Goal: Check status: Check status

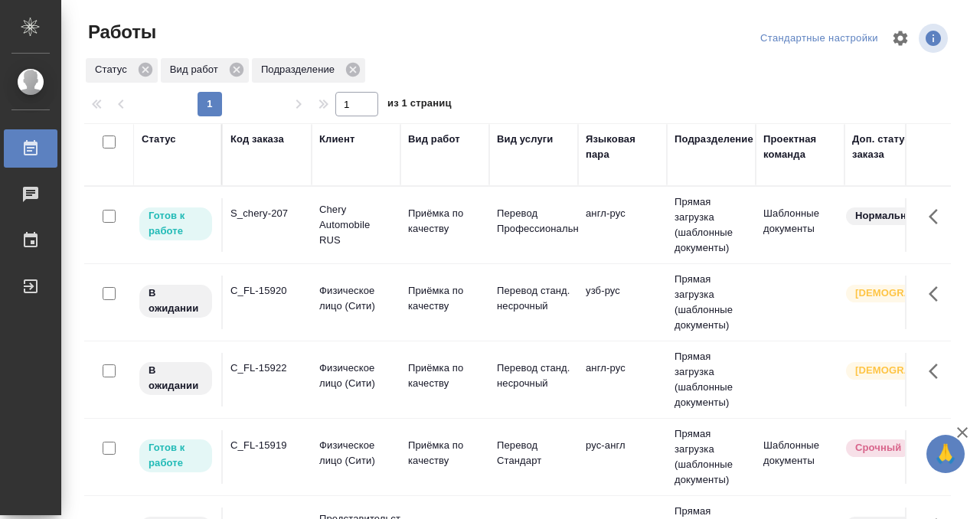
click at [283, 234] on td "S_chery-207" at bounding box center [267, 225] width 89 height 54
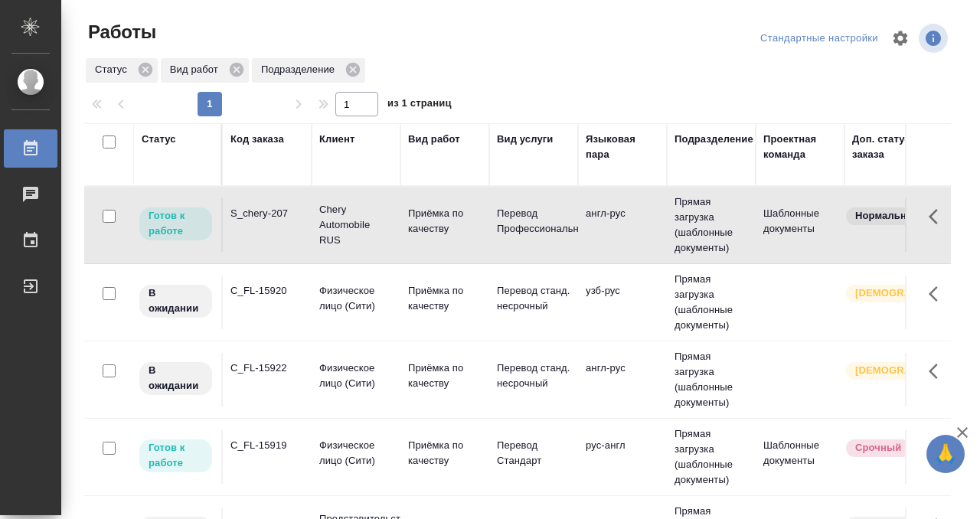
click at [283, 234] on td "S_chery-207" at bounding box center [267, 225] width 89 height 54
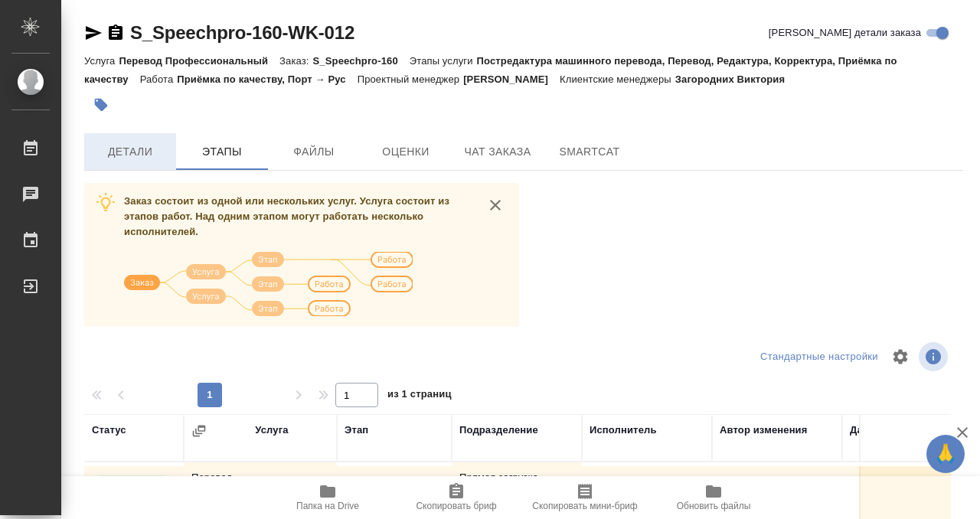
click at [142, 146] on span "Детали" at bounding box center [130, 151] width 74 height 19
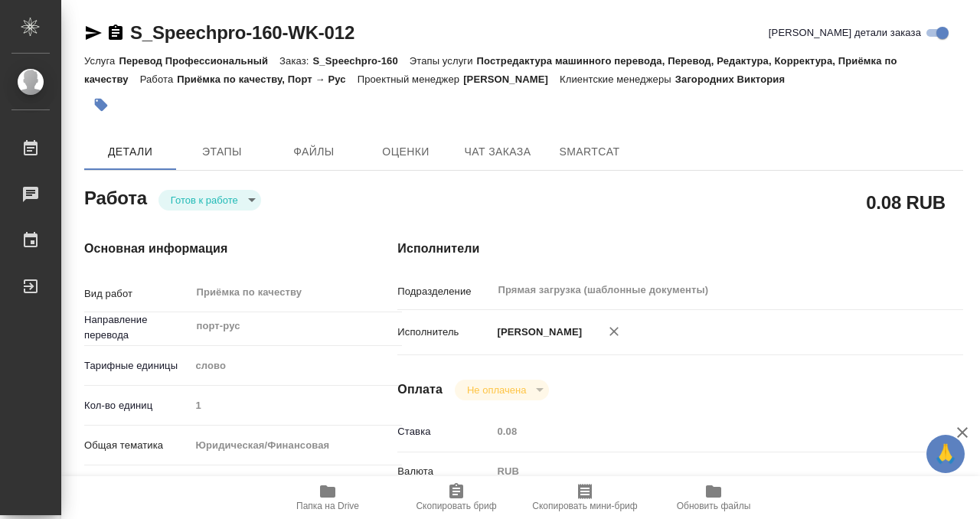
type textarea "x"
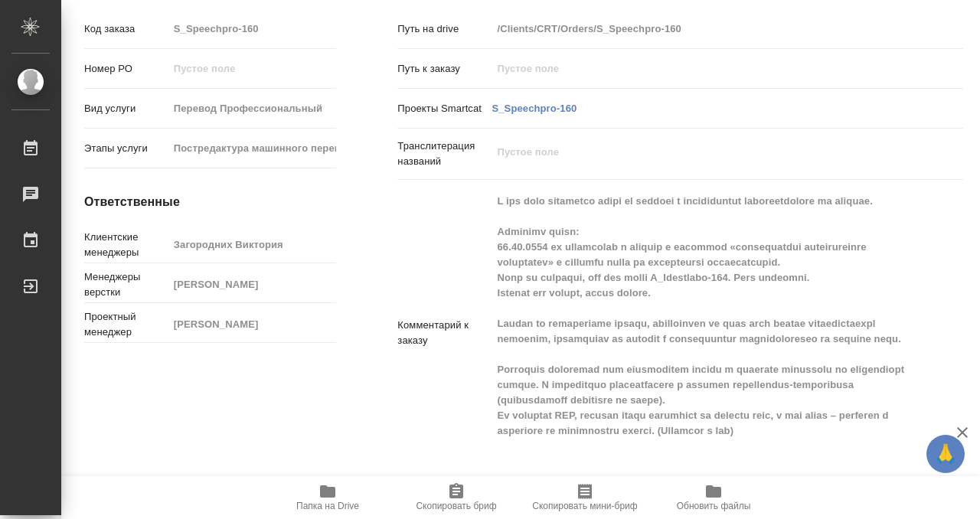
scroll to position [962, 0]
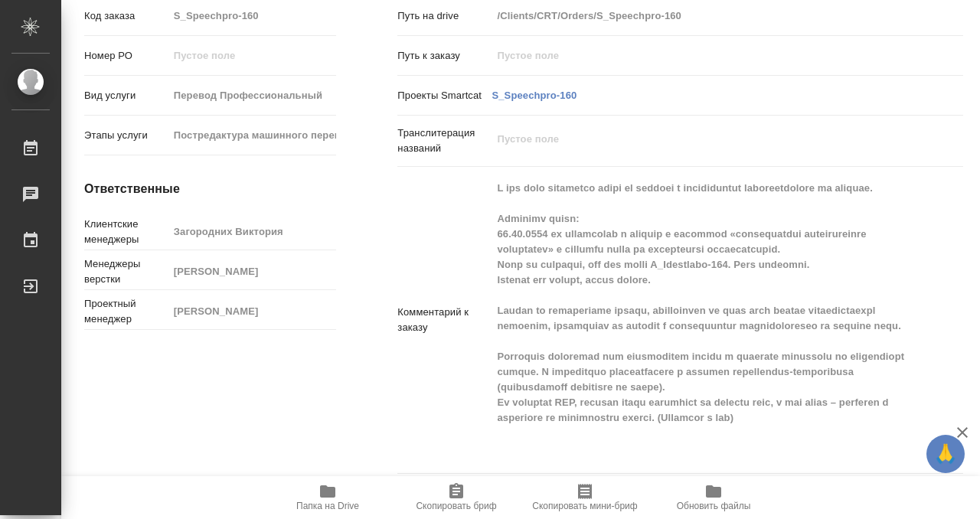
type textarea "x"
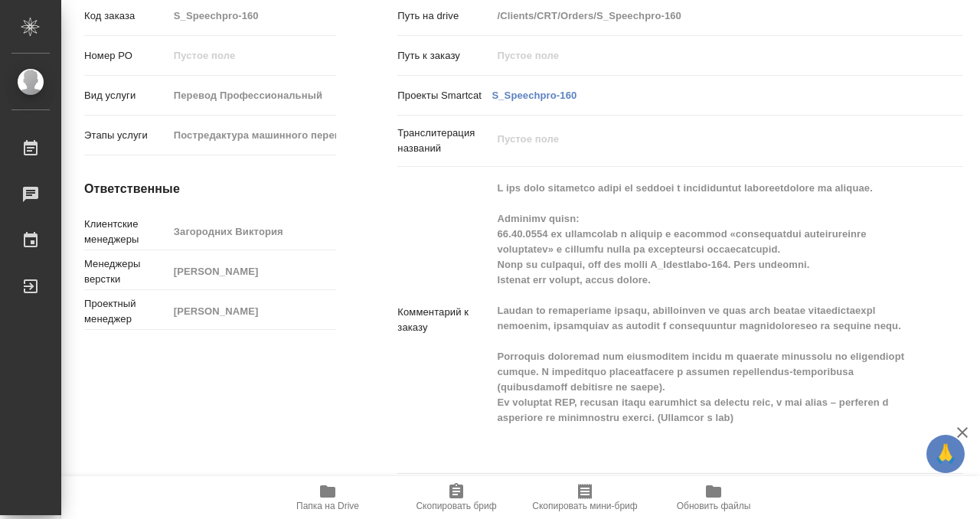
click at [320, 490] on icon "button" at bounding box center [327, 492] width 15 height 12
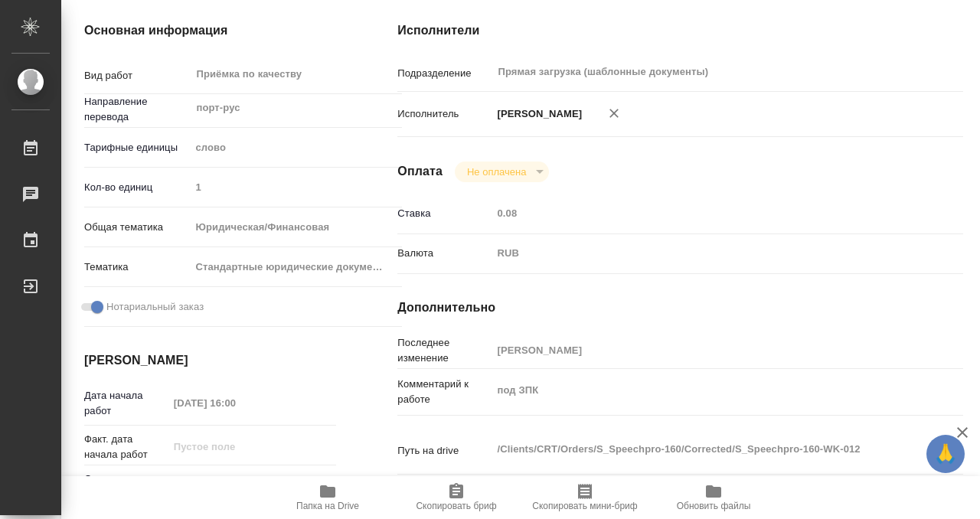
scroll to position [0, 0]
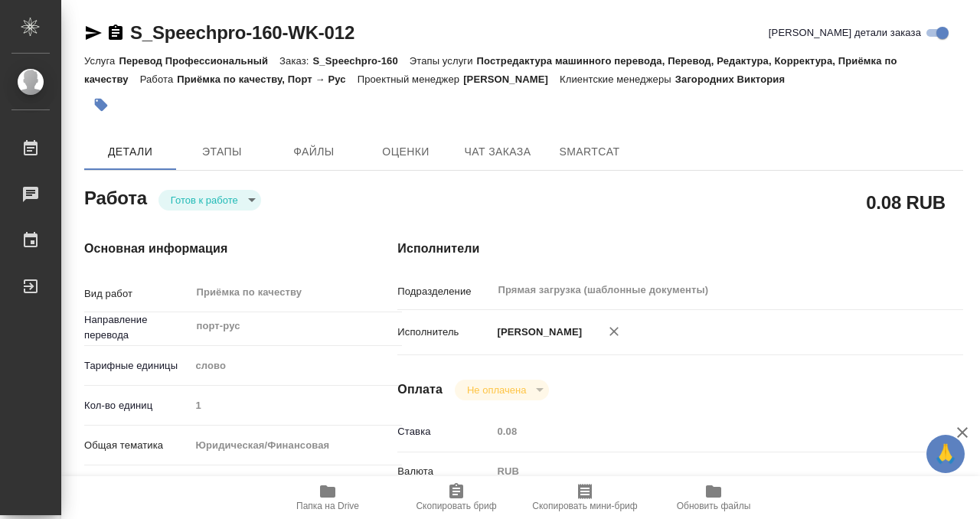
click at [103, 97] on icon "button" at bounding box center [100, 104] width 15 height 15
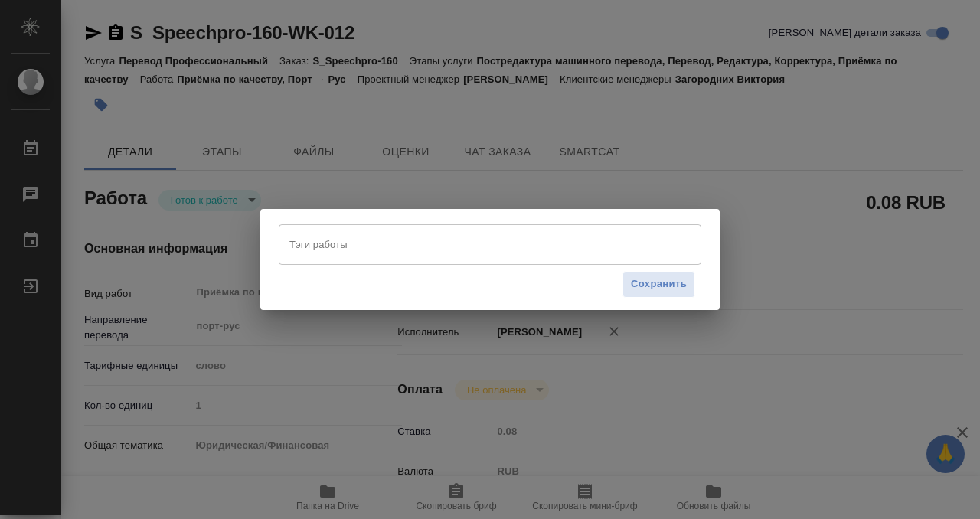
click at [361, 241] on input "Тэги работы" at bounding box center [476, 244] width 380 height 26
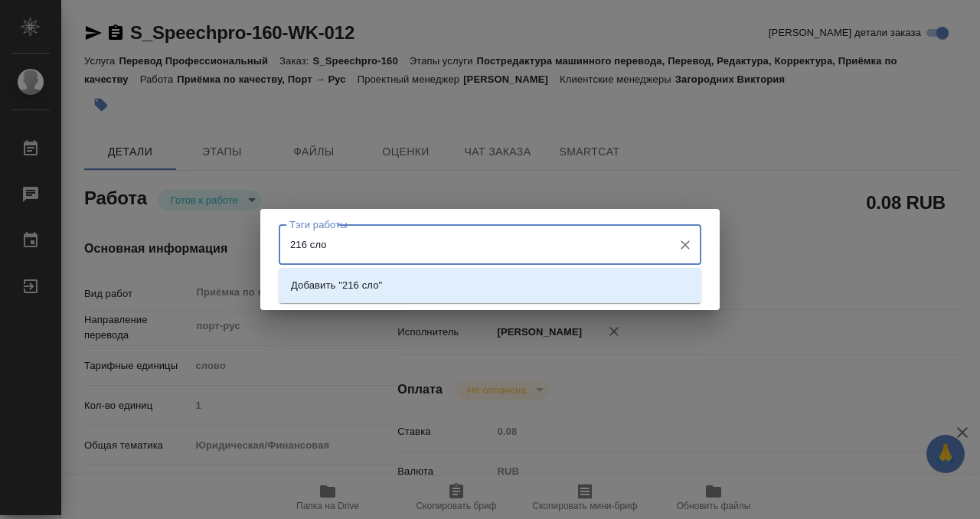
type input "216 слов"
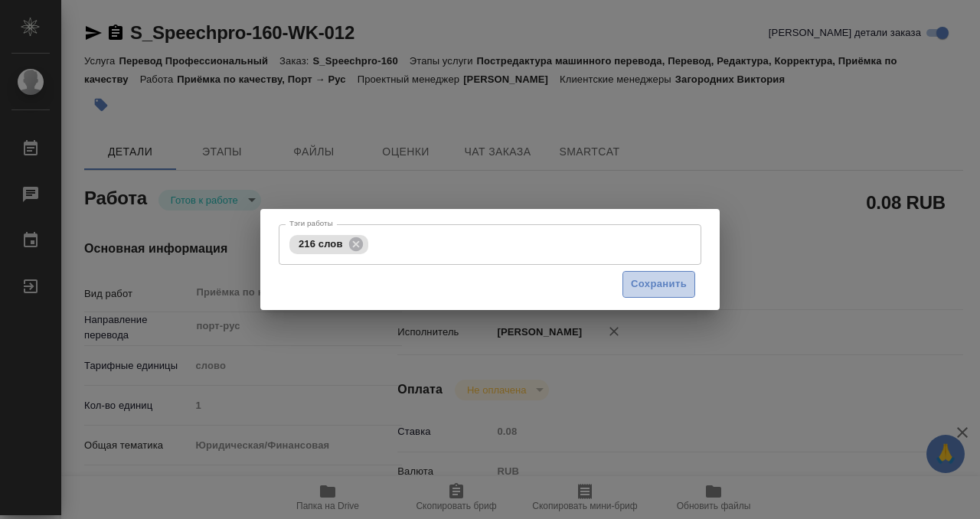
click at [684, 278] on span "Сохранить" at bounding box center [659, 285] width 56 height 18
type input "readyForWork"
type textarea "Приёмка по качеству"
type textarea "x"
type input "порт-рус"
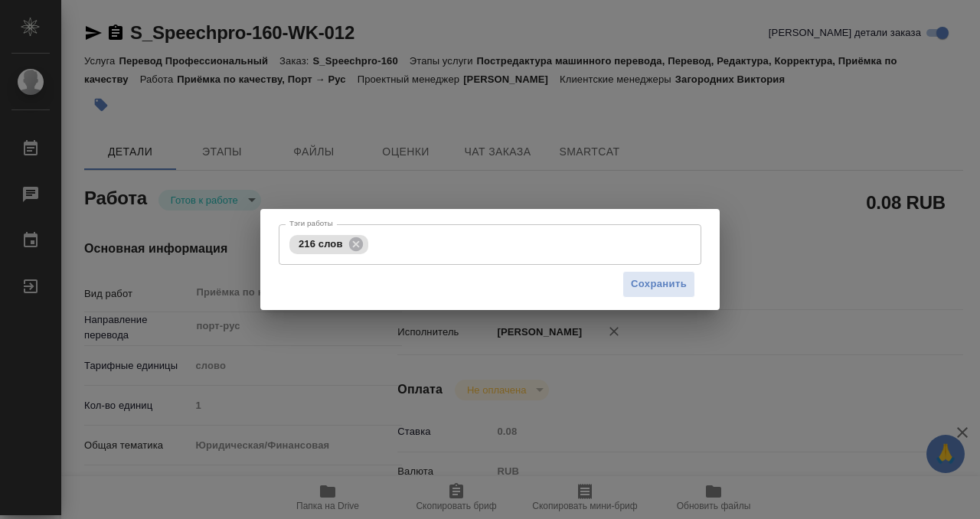
type input "5a8b1489cc6b4906c91bfd90"
type input "1"
type input "yr-fn"
type input "5f647205b73bc97568ca66bf"
checkbox input "true"
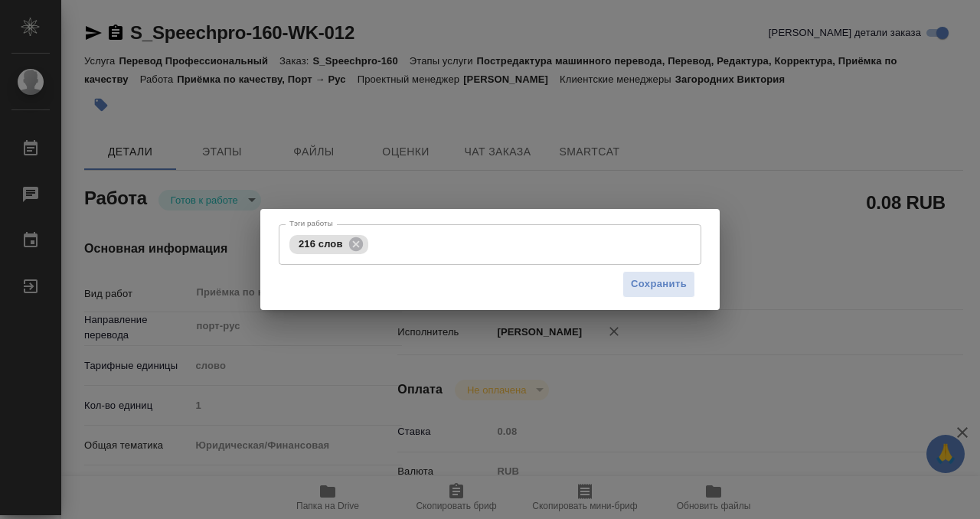
type input "17.09.2025 16:00"
type input "17.09.2025 18:00"
type input "18.09.2025 16:00"
type input "Прямая загрузка (шаблонные документы)"
type input "notPayed"
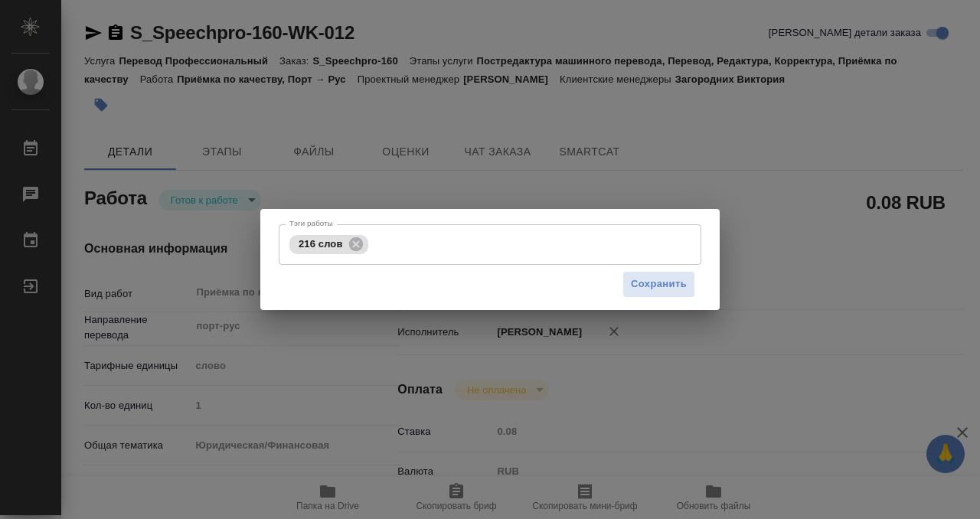
type input "0.08"
type input "RUB"
type input "[PERSON_NAME]"
type textarea "под ЗПК"
type textarea "x"
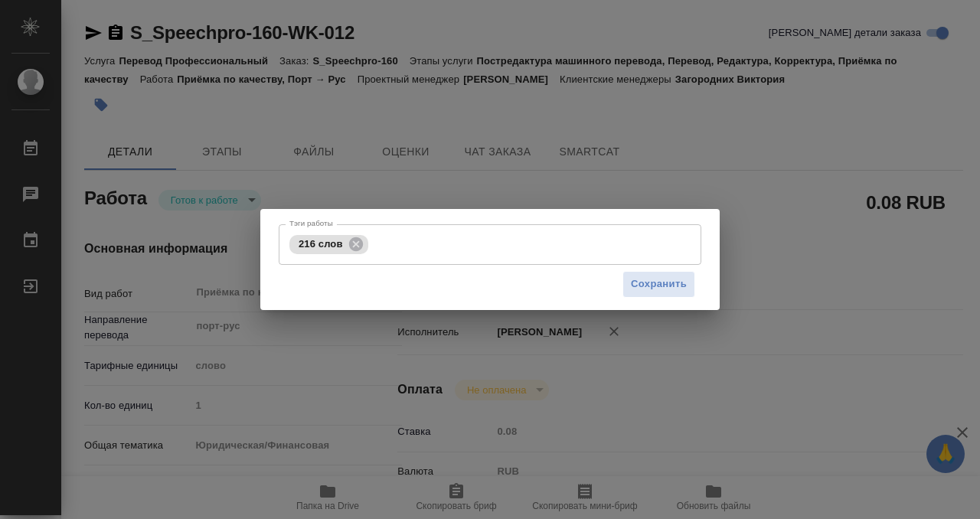
type textarea "/Clients/CRT/Orders/S_Speechpro-160/Corrected/S_Speechpro-160-WK-012"
type textarea "x"
type input "S_Speechpro-160"
type input "Перевод Профессиональный"
type input "Постредактура машинного перевода, Перевод, Редактура, Корректура, Приёмка по ка…"
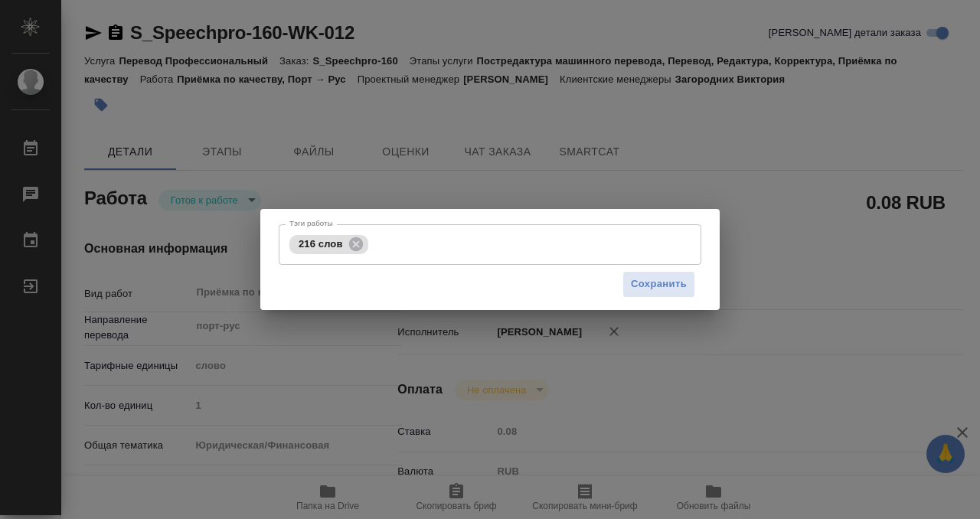
type input "Загородних Виктория"
type input "[PERSON_NAME]"
type input "/Clients/CRT/Orders/S_Speechpro-160"
type textarea "x"
type textarea "У нас есть небольшой заказ на перевод с бразильского португальского на русский.…"
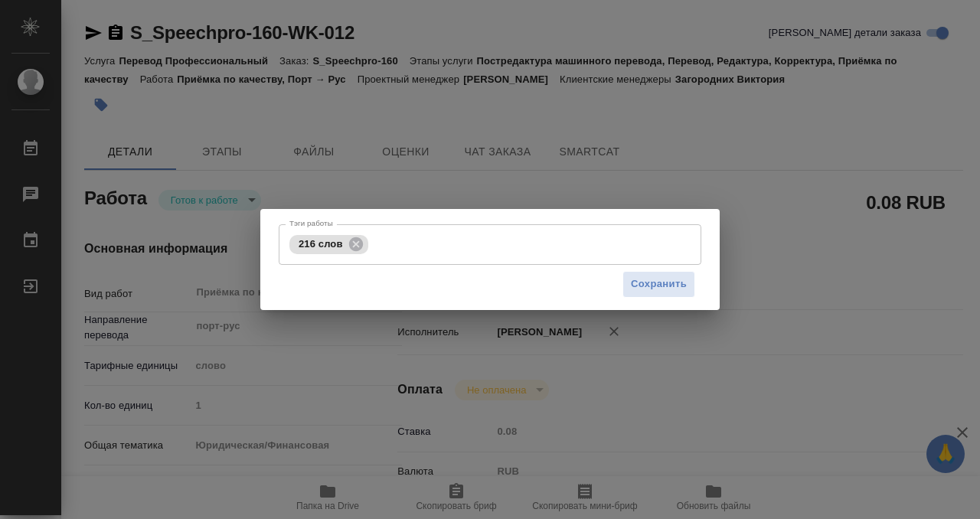
type textarea "x"
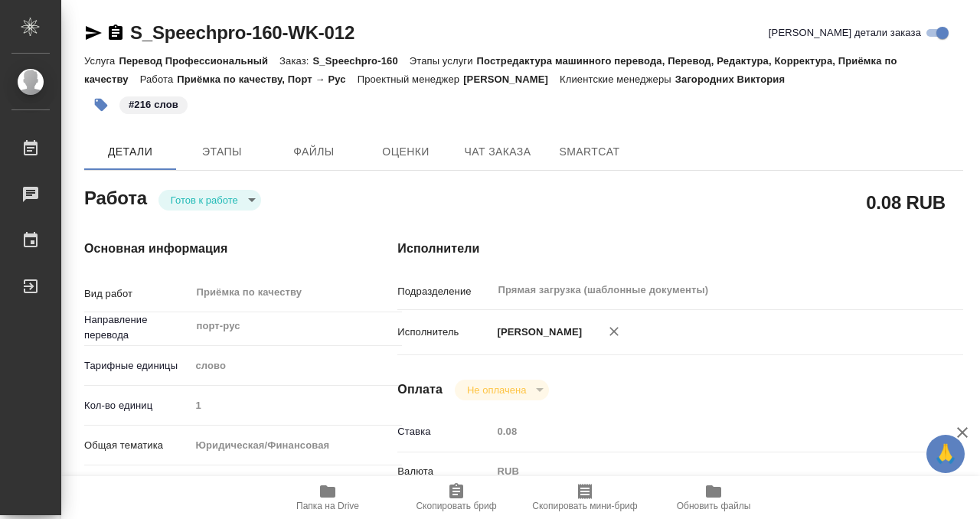
type textarea "x"
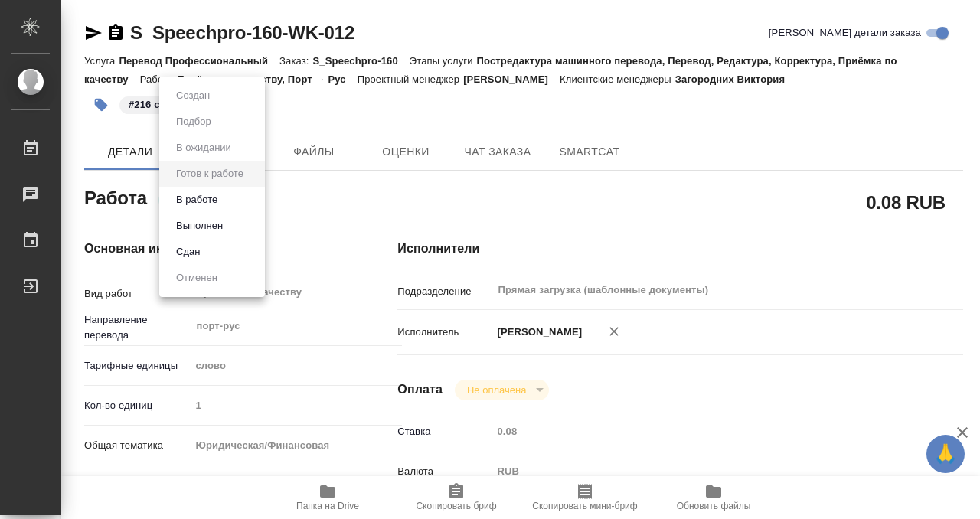
type textarea "x"
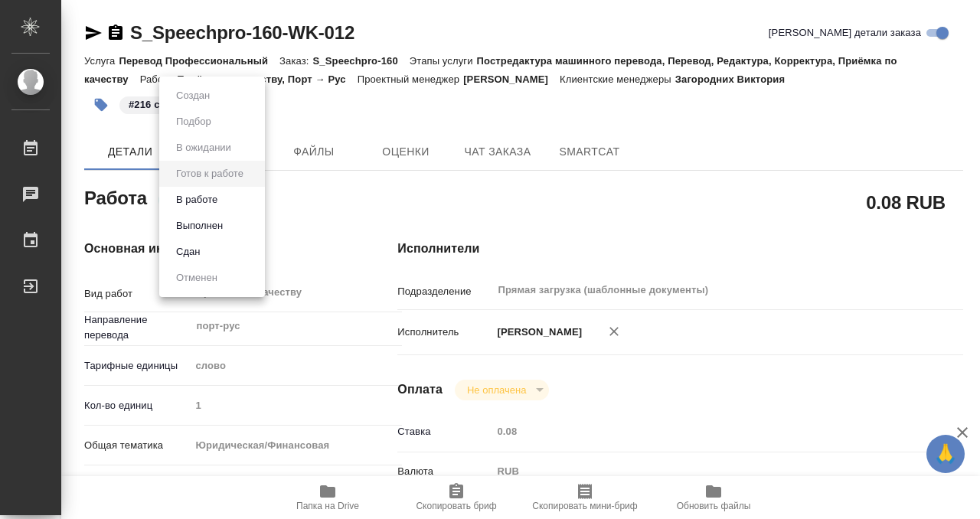
click at [237, 198] on body "🙏 .cls-1 fill:#fff; AWATERA Kobzeva Elizaveta Работы 0 Чаты График Выйти S_Spee…" at bounding box center [490, 259] width 980 height 519
click at [238, 220] on li "Выполнен" at bounding box center [212, 226] width 106 height 26
type textarea "x"
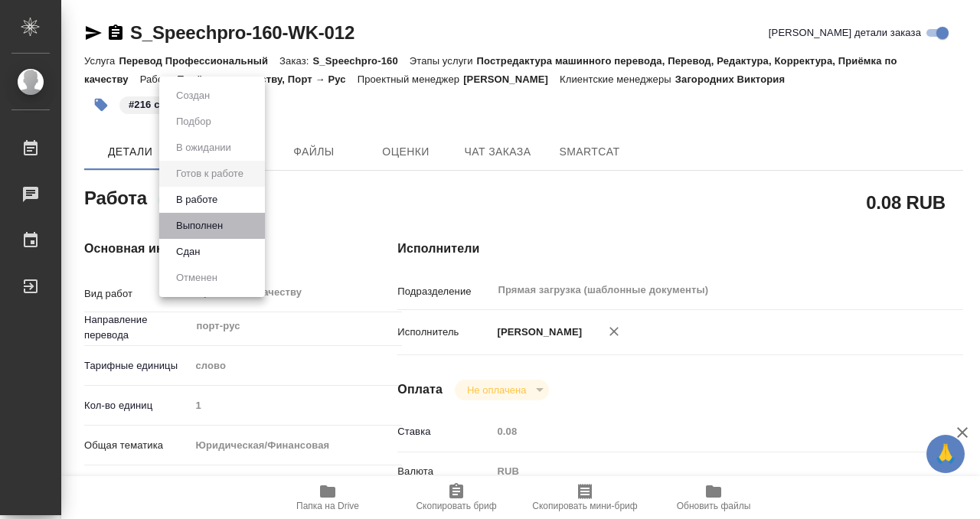
type textarea "x"
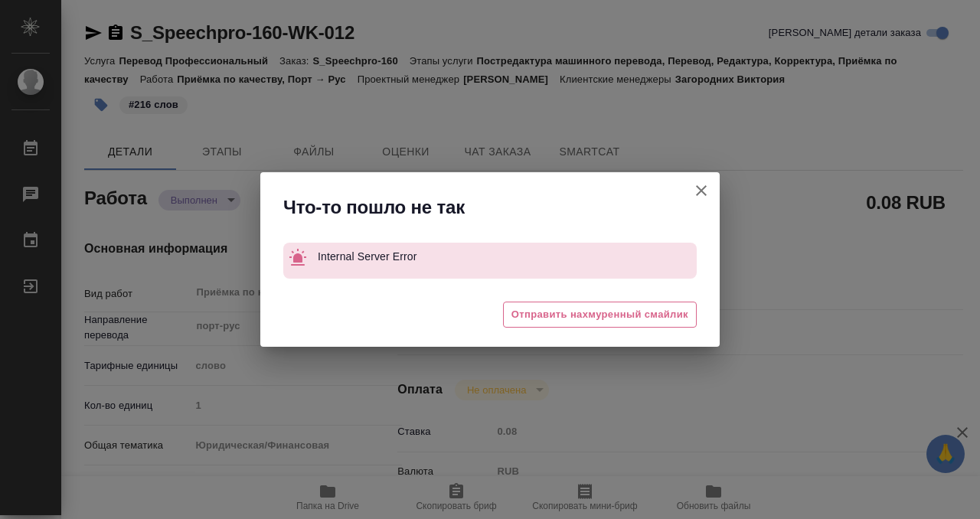
type textarea "x"
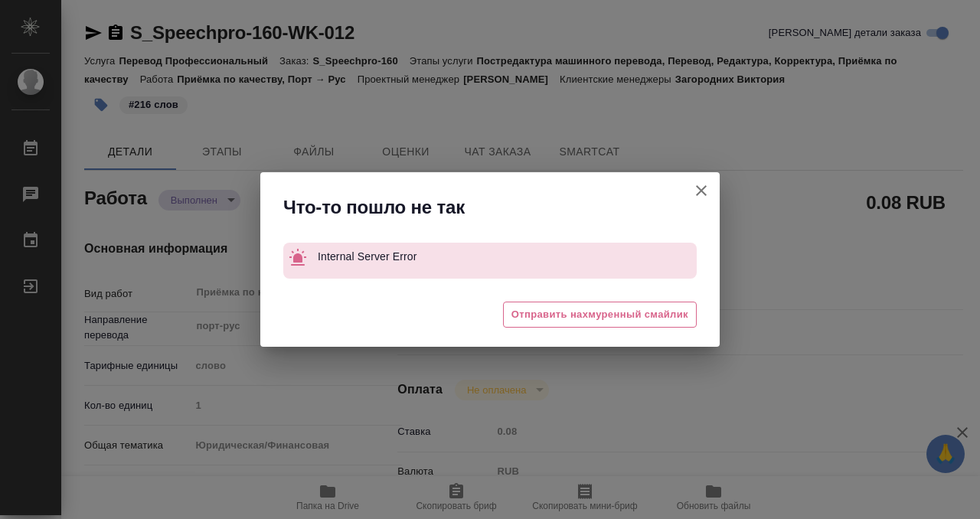
type textarea "x"
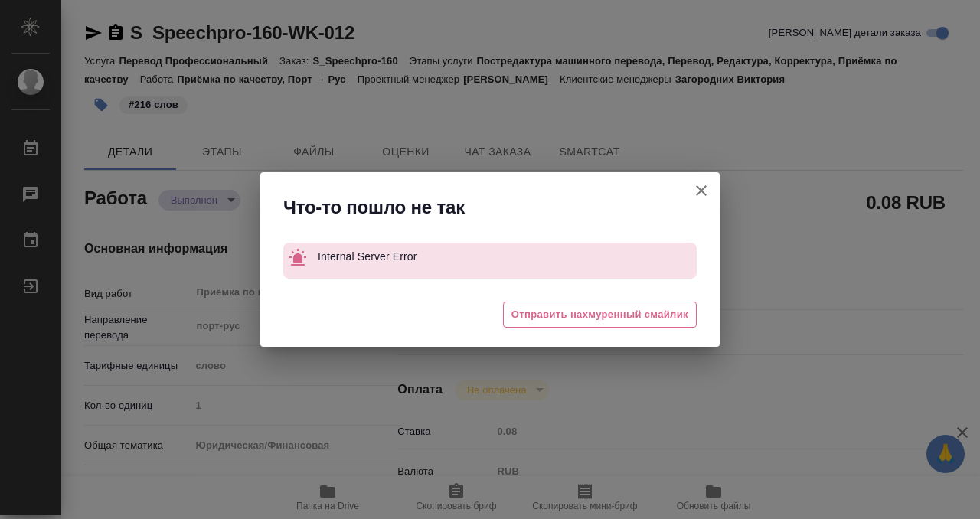
click at [698, 189] on icon "button" at bounding box center [701, 191] width 18 height 18
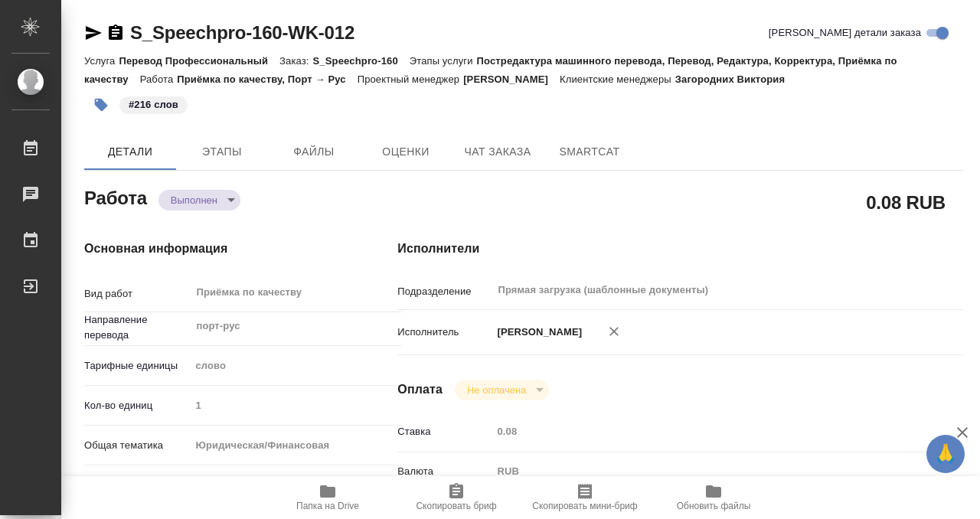
type textarea "x"
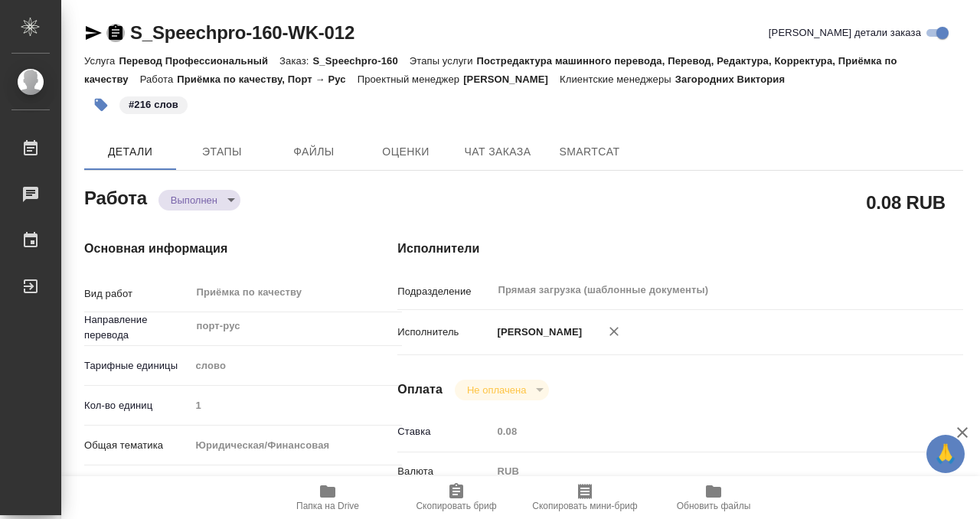
click at [113, 38] on icon "button" at bounding box center [116, 32] width 14 height 15
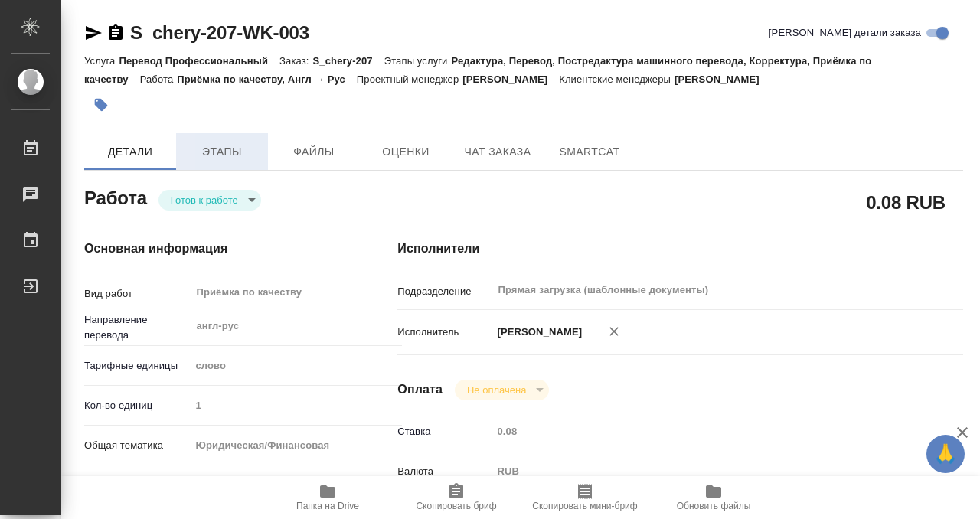
click at [214, 159] on span "Этапы" at bounding box center [222, 151] width 74 height 19
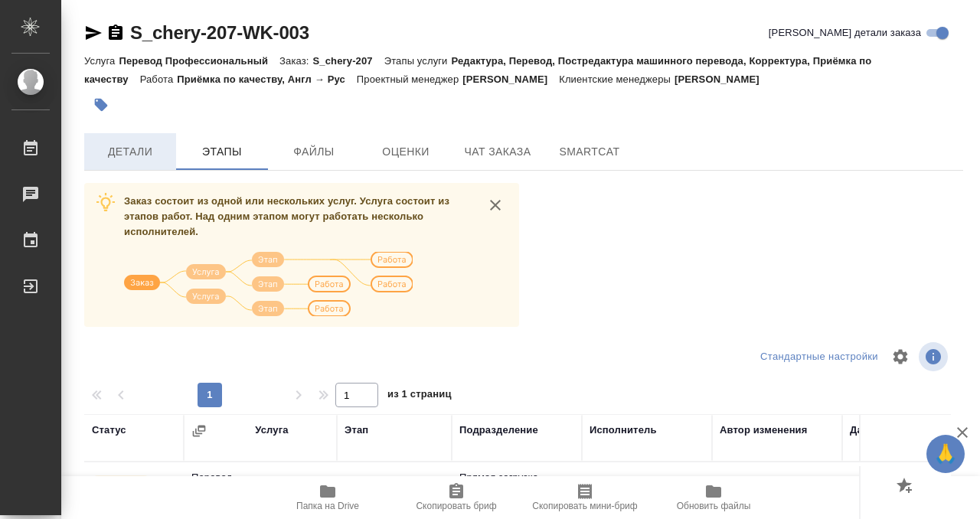
click at [120, 159] on span "Детали" at bounding box center [130, 151] width 74 height 19
